Goal: Information Seeking & Learning: Learn about a topic

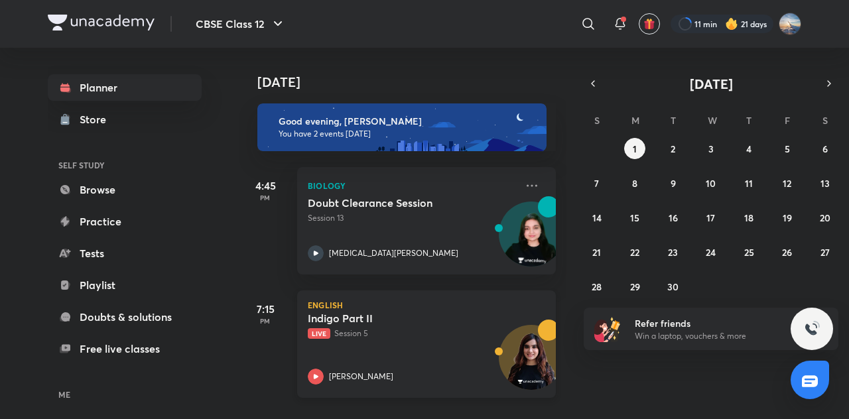
click at [371, 337] on p "Live Session 5" at bounding box center [412, 334] width 208 height 12
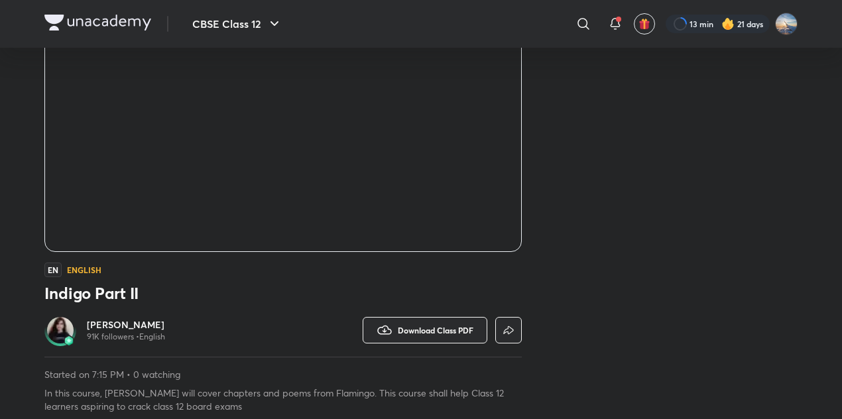
scroll to position [826, 0]
